Goal: Information Seeking & Learning: Compare options

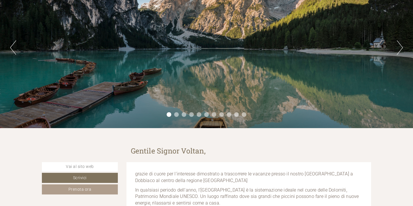
scroll to position [83, 0]
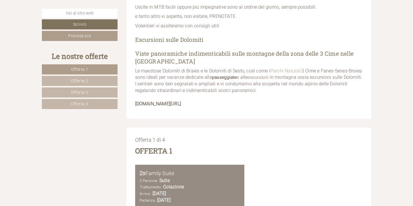
click at [105, 71] on link "Offerta 1" at bounding box center [80, 69] width 76 height 10
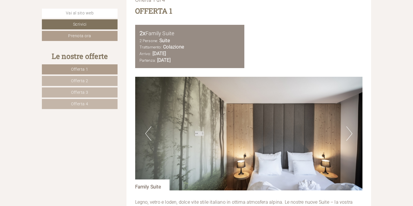
scroll to position [653, 0]
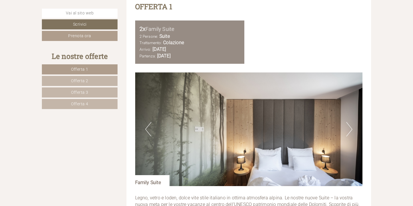
click at [351, 131] on button "Next" at bounding box center [349, 129] width 6 height 14
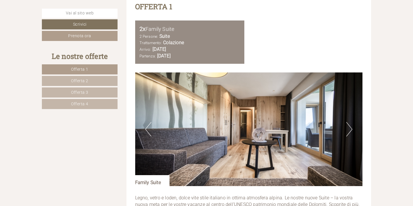
click at [351, 131] on button "Next" at bounding box center [349, 129] width 6 height 14
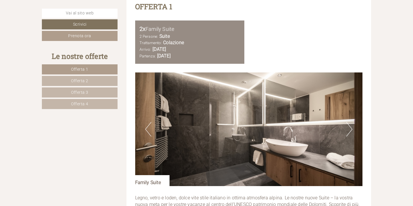
click at [351, 131] on button "Next" at bounding box center [349, 129] width 6 height 14
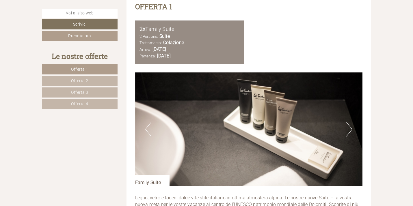
click at [351, 131] on button "Next" at bounding box center [349, 129] width 6 height 14
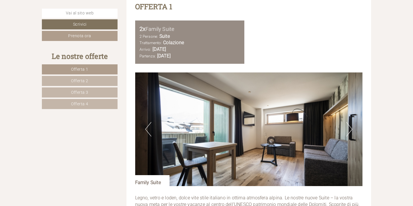
click at [351, 131] on button "Next" at bounding box center [349, 129] width 6 height 14
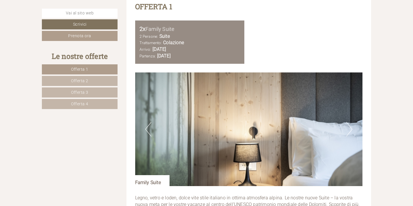
click at [351, 131] on button "Next" at bounding box center [349, 129] width 6 height 14
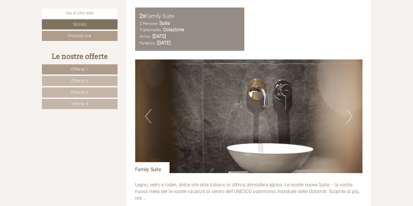
scroll to position [666, 0]
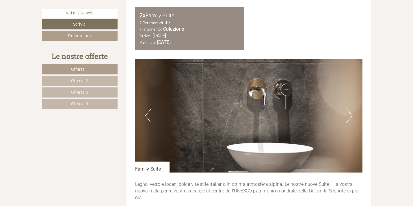
click at [350, 119] on button "Next" at bounding box center [349, 116] width 6 height 14
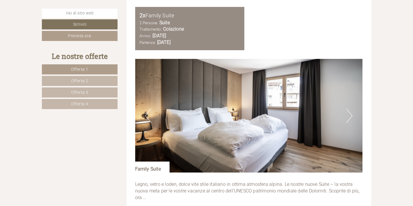
click at [350, 119] on button "Next" at bounding box center [349, 116] width 6 height 14
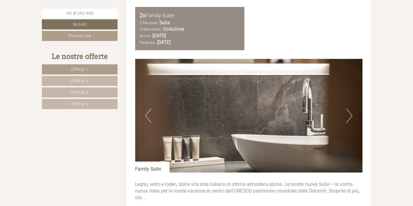
click at [153, 120] on img at bounding box center [249, 116] width 228 height 114
click at [150, 119] on button "Previous" at bounding box center [148, 116] width 6 height 14
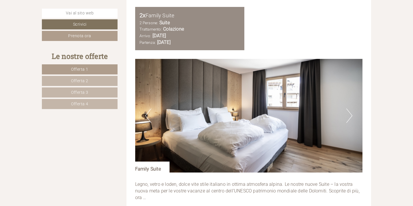
click at [346, 118] on button "Next" at bounding box center [349, 116] width 6 height 14
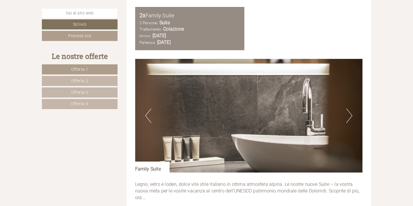
click at [346, 118] on button "Next" at bounding box center [349, 116] width 6 height 14
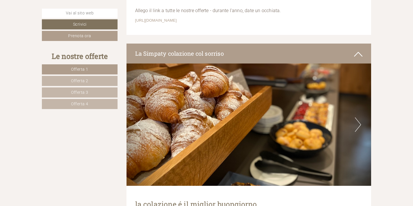
scroll to position [1295, 0]
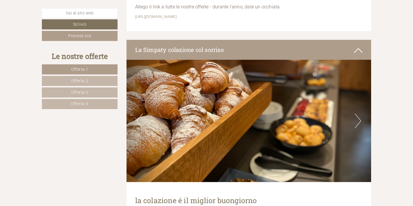
click at [359, 122] on button "Next" at bounding box center [358, 121] width 6 height 14
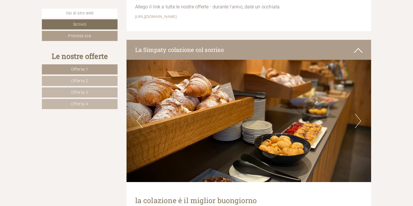
click at [359, 122] on button "Next" at bounding box center [358, 121] width 6 height 14
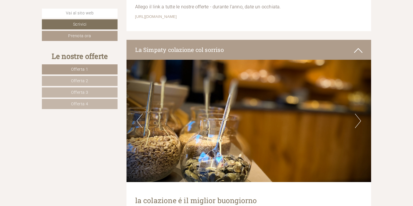
click at [359, 122] on button "Next" at bounding box center [358, 121] width 6 height 14
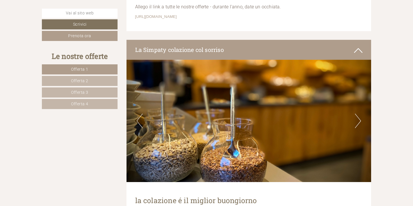
click at [359, 122] on button "Next" at bounding box center [358, 121] width 6 height 14
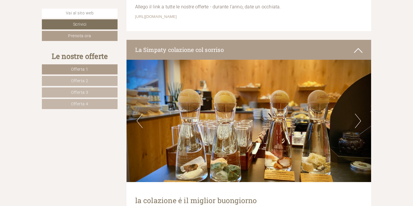
click at [359, 122] on button "Next" at bounding box center [358, 121] width 6 height 14
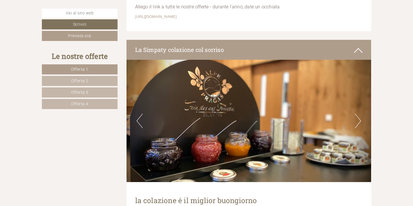
click at [359, 122] on button "Next" at bounding box center [358, 121] width 6 height 14
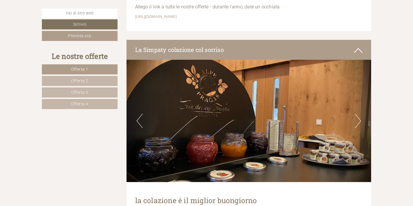
click at [359, 122] on button "Next" at bounding box center [358, 121] width 6 height 14
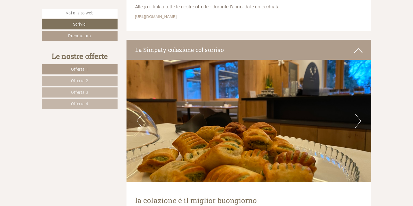
click at [359, 122] on button "Next" at bounding box center [358, 121] width 6 height 14
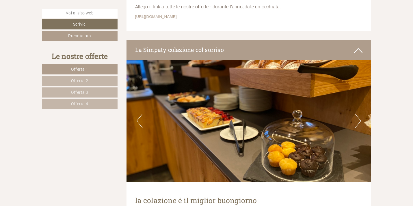
click at [359, 122] on button "Next" at bounding box center [358, 121] width 6 height 14
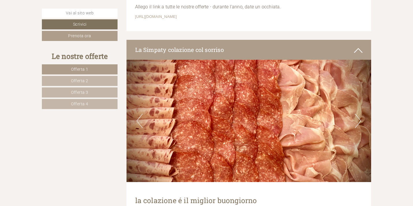
click at [359, 122] on button "Next" at bounding box center [358, 121] width 6 height 14
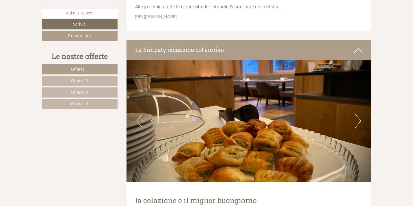
click at [359, 122] on button "Next" at bounding box center [358, 121] width 6 height 14
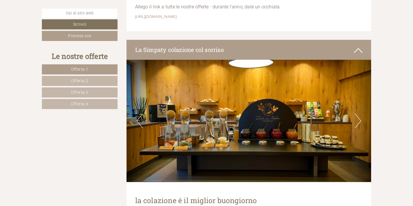
click at [359, 122] on button "Next" at bounding box center [358, 121] width 6 height 14
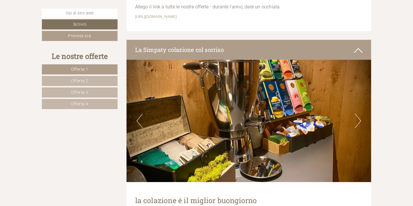
click at [359, 122] on button "Next" at bounding box center [358, 121] width 6 height 14
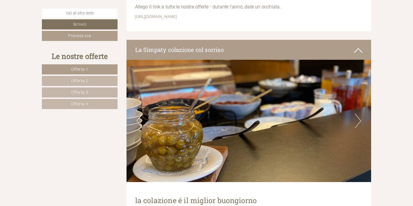
click at [359, 122] on button "Next" at bounding box center [358, 121] width 6 height 14
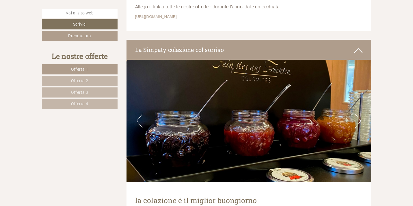
click at [359, 122] on button "Next" at bounding box center [358, 121] width 6 height 14
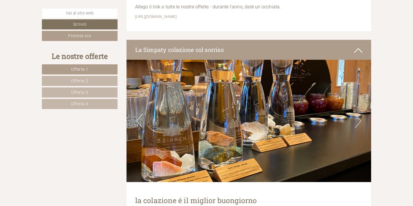
click at [359, 122] on button "Next" at bounding box center [358, 121] width 6 height 14
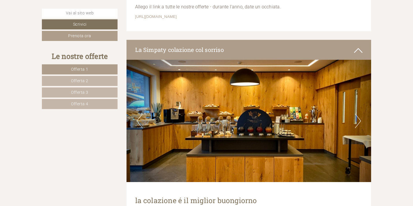
click at [359, 122] on button "Next" at bounding box center [358, 121] width 6 height 14
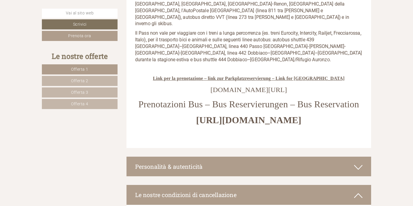
scroll to position [2628, 0]
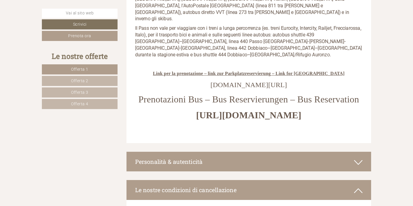
click at [86, 80] on span "Offerta 2" at bounding box center [79, 81] width 17 height 5
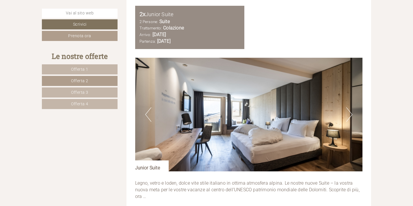
scroll to position [672, 0]
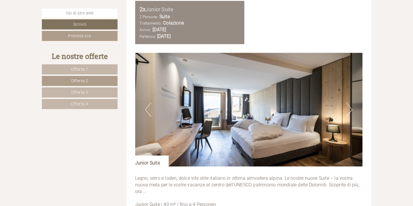
click at [349, 109] on button "Next" at bounding box center [349, 110] width 6 height 14
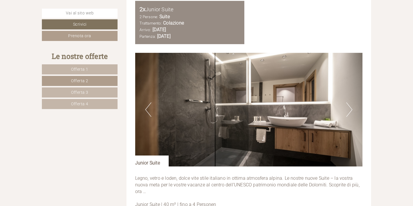
click at [151, 116] on button "Previous" at bounding box center [148, 110] width 6 height 14
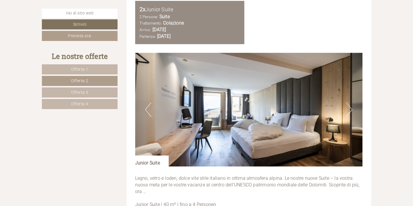
click at [347, 114] on button "Next" at bounding box center [349, 110] width 6 height 14
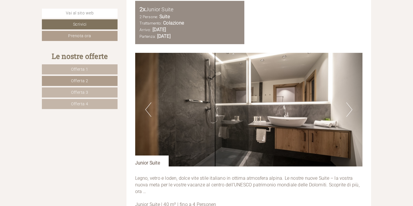
click at [347, 114] on button "Next" at bounding box center [349, 110] width 6 height 14
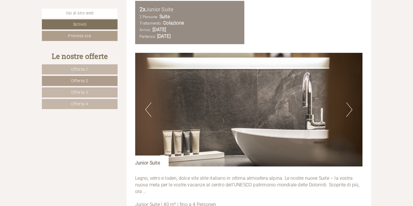
click at [347, 114] on button "Next" at bounding box center [349, 110] width 6 height 14
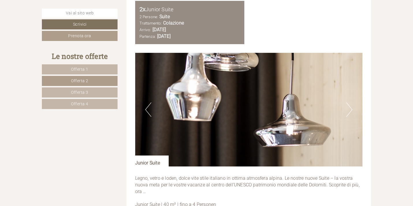
click at [347, 114] on button "Next" at bounding box center [349, 110] width 6 height 14
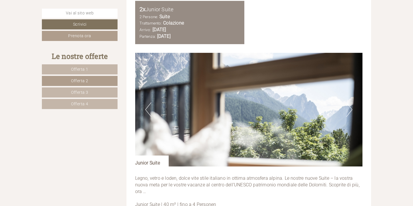
click at [347, 114] on button "Next" at bounding box center [349, 110] width 6 height 14
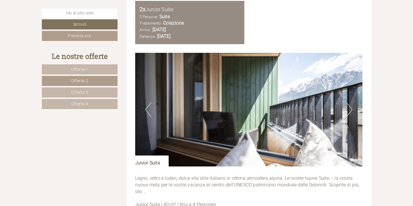
click at [347, 114] on button "Next" at bounding box center [349, 110] width 6 height 14
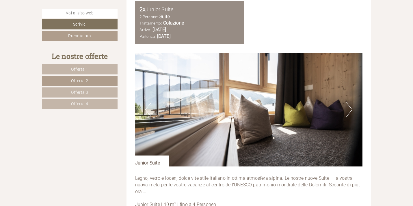
click at [347, 114] on button "Next" at bounding box center [349, 110] width 6 height 14
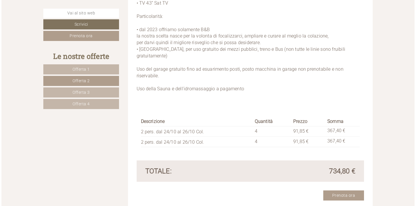
scroll to position [925, 0]
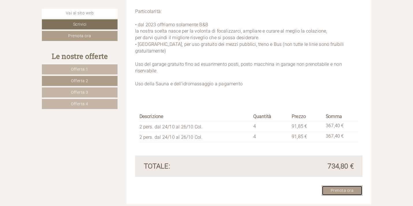
click at [335, 187] on link "Prenota ora" at bounding box center [342, 191] width 41 height 10
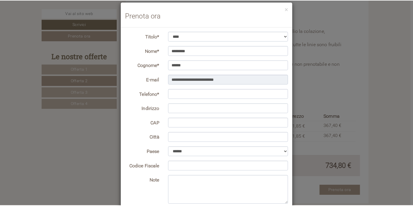
scroll to position [0, 0]
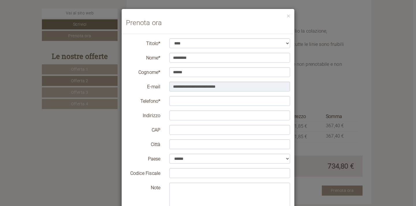
click at [413, 122] on div "**********" at bounding box center [208, 103] width 416 height 206
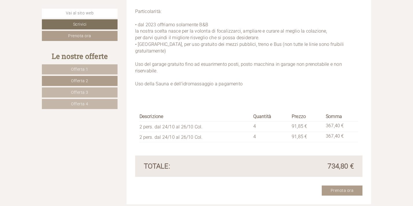
click at [101, 92] on link "Offerta 3" at bounding box center [80, 93] width 76 height 10
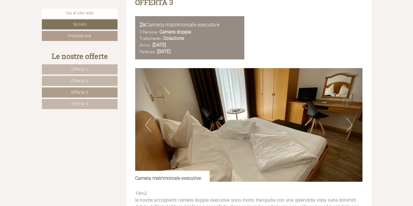
scroll to position [657, 0]
click at [342, 123] on img at bounding box center [249, 125] width 228 height 114
click at [351, 129] on button "Next" at bounding box center [349, 125] width 6 height 14
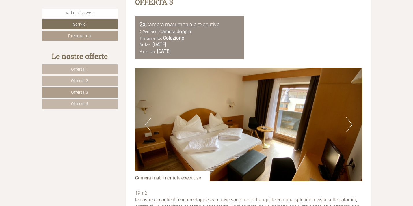
click at [351, 129] on button "Next" at bounding box center [349, 125] width 6 height 14
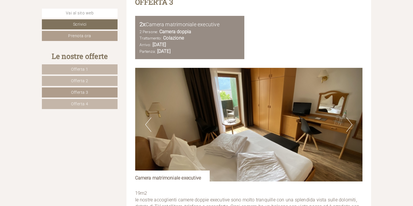
click at [351, 129] on button "Next" at bounding box center [349, 125] width 6 height 14
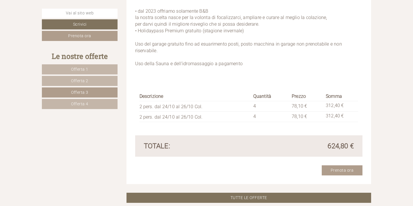
scroll to position [902, 0]
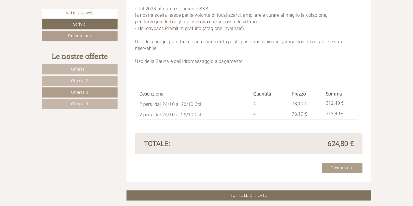
click at [101, 108] on link "Offerta 4" at bounding box center [80, 104] width 76 height 10
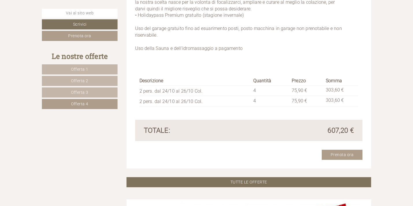
scroll to position [636, 0]
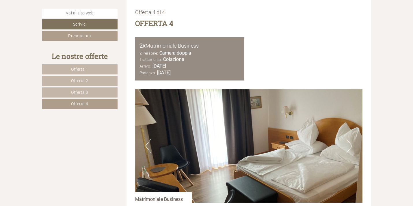
click at [97, 93] on link "Offerta 3" at bounding box center [80, 93] width 76 height 10
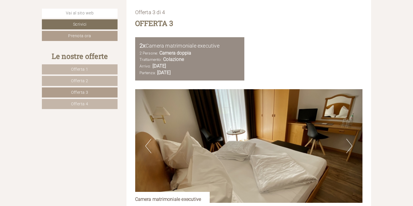
click at [96, 99] on link "Offerta 4" at bounding box center [80, 104] width 76 height 10
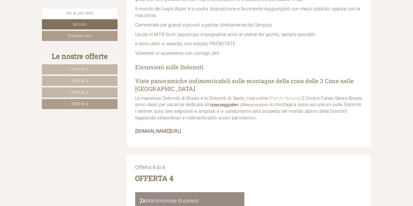
scroll to position [462, 0]
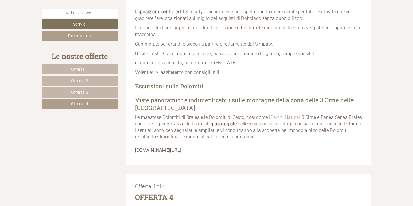
click at [86, 63] on div "Le nostre offerte Offerta 1 Offerta 2 Offerta 3 Offerta 4" at bounding box center [80, 83] width 77 height 65
click at [86, 66] on link "Offerta 1" at bounding box center [80, 69] width 76 height 10
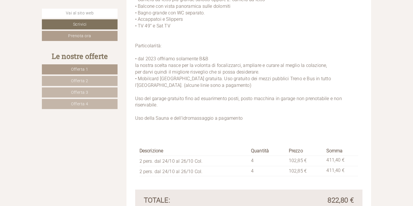
scroll to position [900, 0]
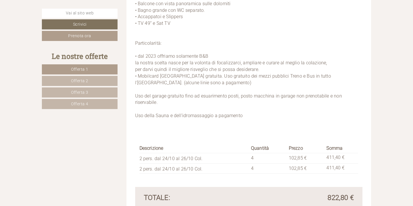
click at [84, 79] on span "Offerta 2" at bounding box center [79, 81] width 17 height 5
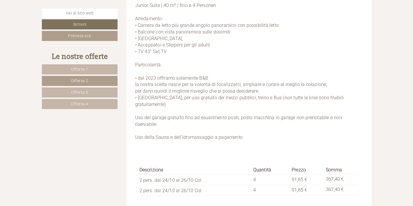
scroll to position [873, 0]
click at [89, 92] on link "Offerta 3" at bounding box center [80, 93] width 76 height 10
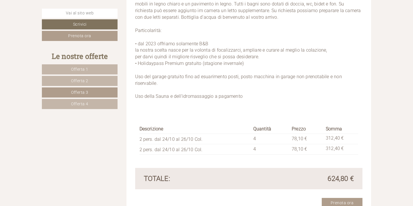
scroll to position [870, 0]
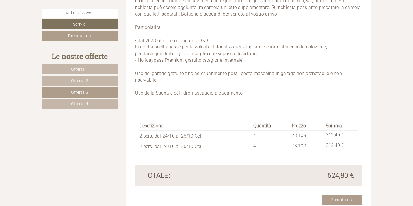
click at [88, 107] on link "Offerta 4" at bounding box center [80, 104] width 76 height 10
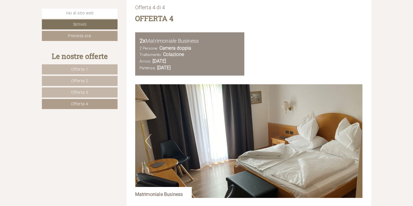
scroll to position [628, 0]
